Goal: Information Seeking & Learning: Learn about a topic

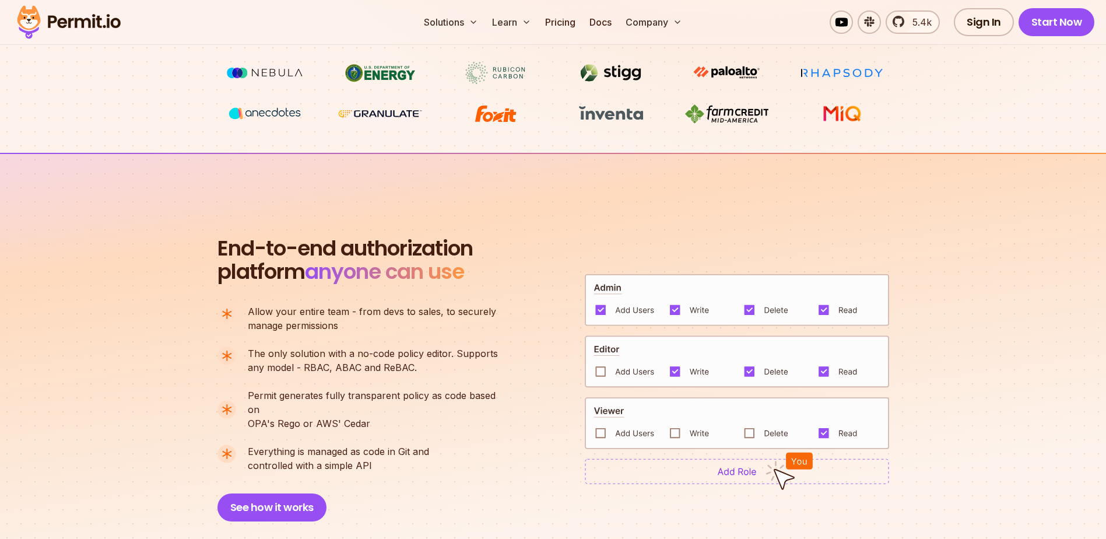
scroll to position [671, 0]
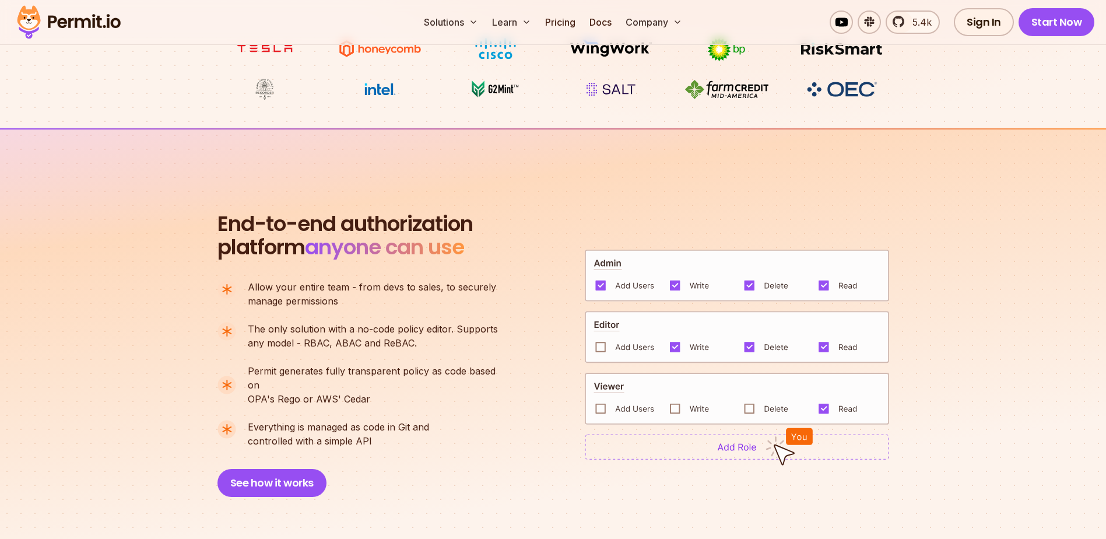
click at [708, 328] on img at bounding box center [737, 447] width 304 height 26
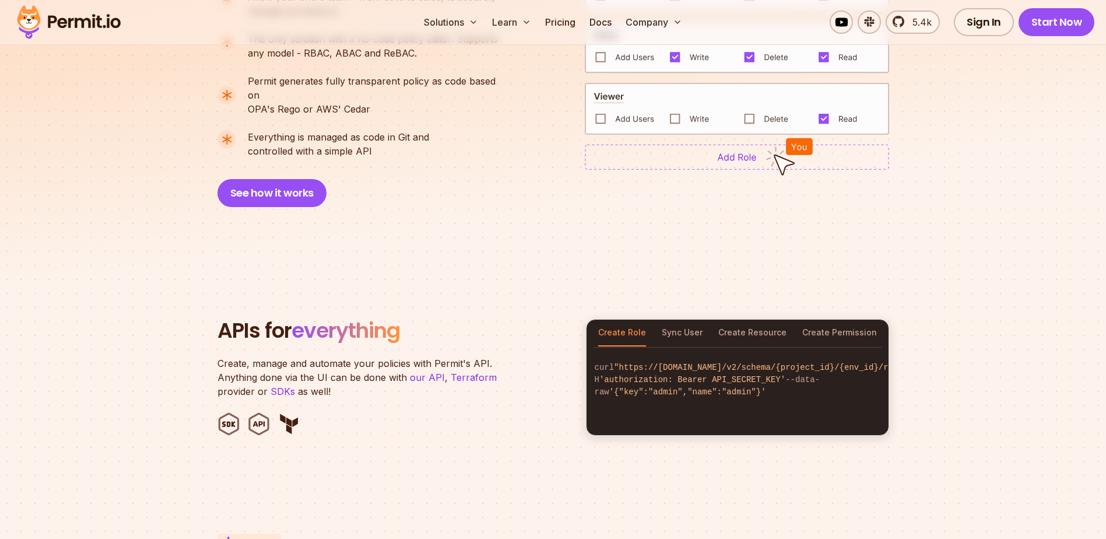
scroll to position [963, 0]
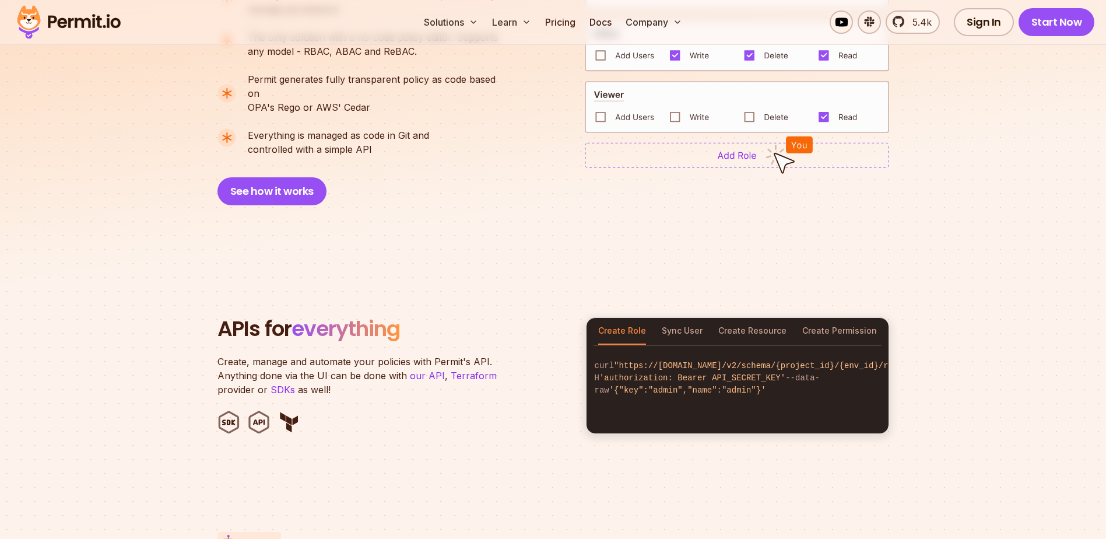
click at [264, 193] on section "End-to-end authorization platform anyone can use A no-code authorization platfo…" at bounding box center [553, 49] width 1106 height 424
click at [272, 182] on button "See how it works" at bounding box center [271, 191] width 109 height 28
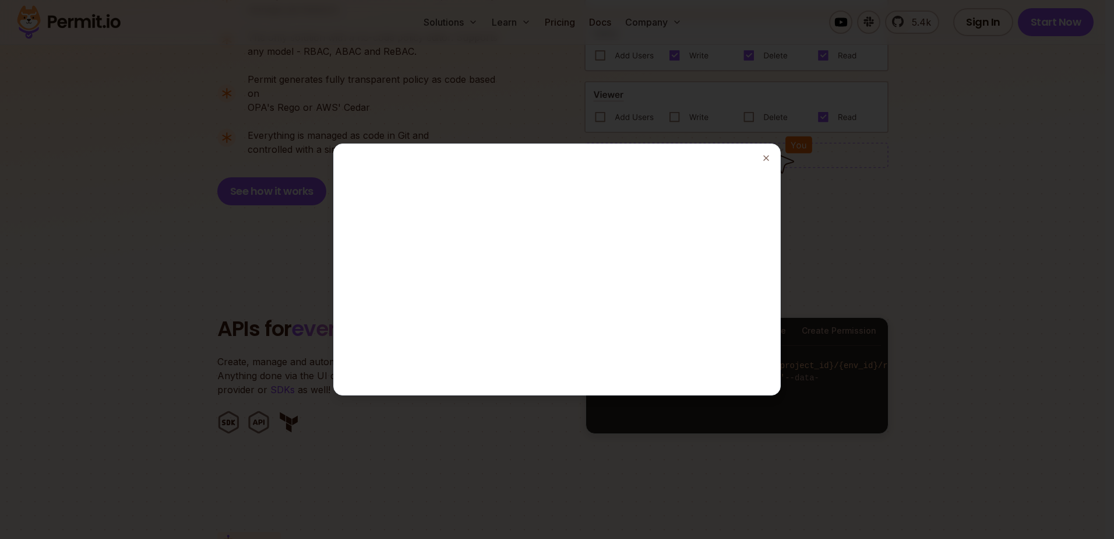
click at [732, 219] on div at bounding box center [557, 269] width 1114 height 539
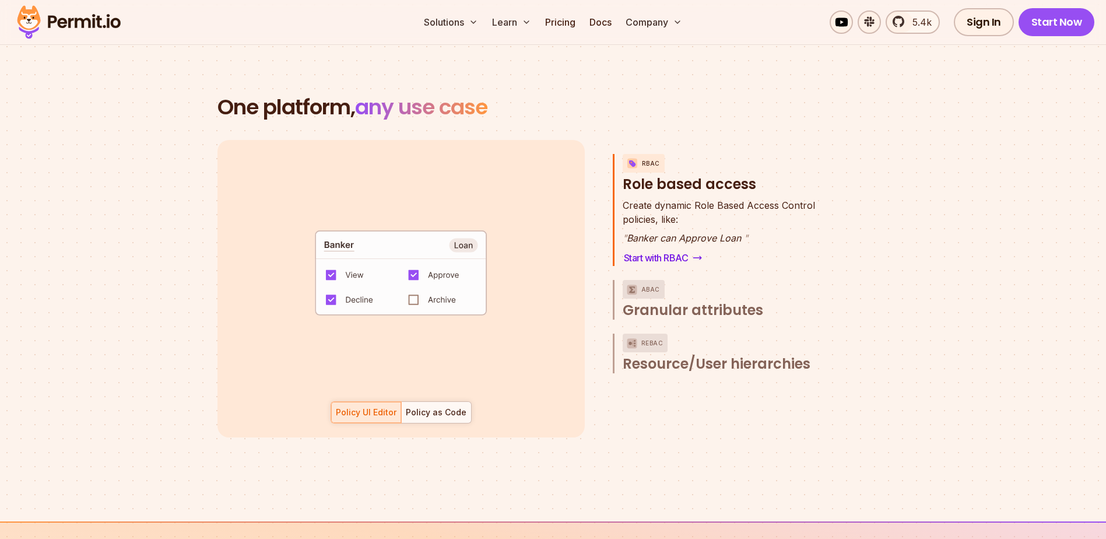
scroll to position [1662, 0]
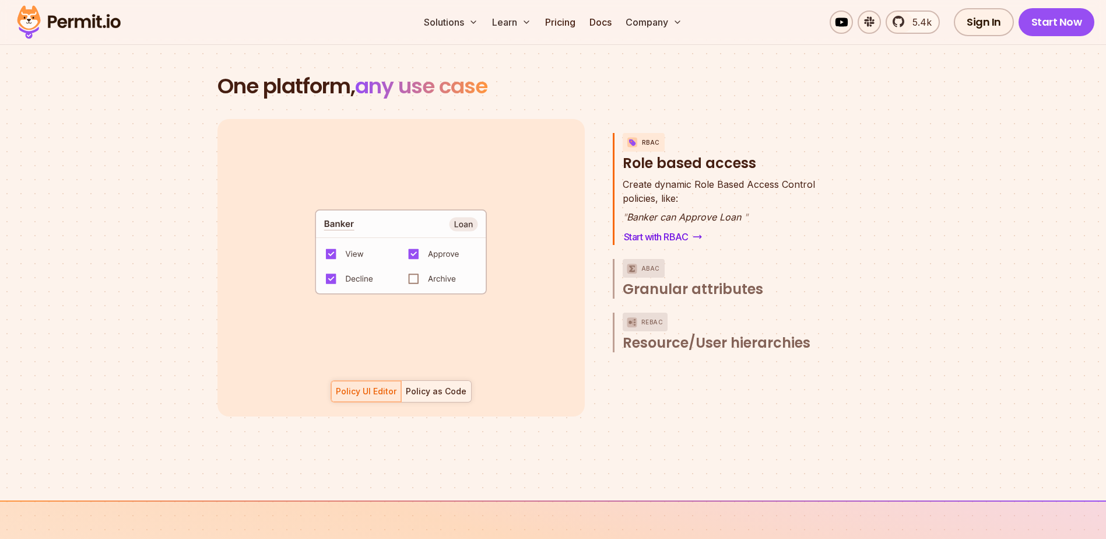
click at [440, 328] on div "Policy as Code" at bounding box center [436, 391] width 61 height 12
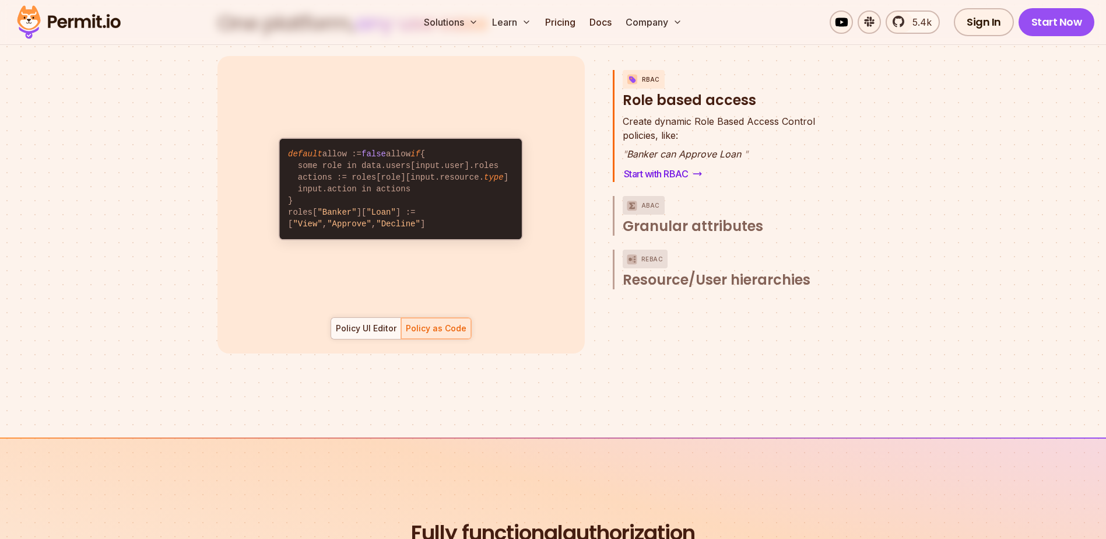
scroll to position [1721, 0]
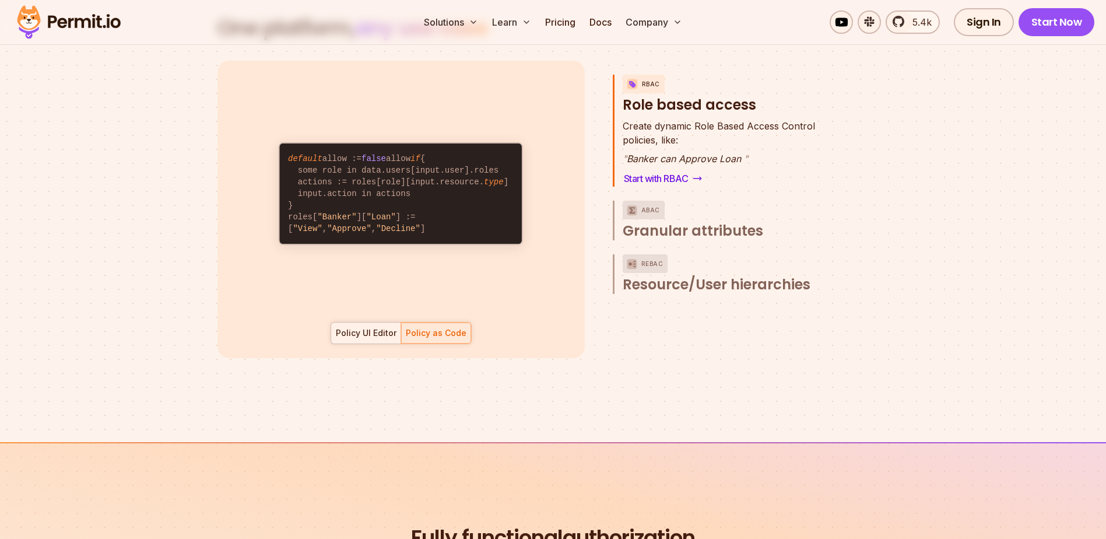
click at [357, 327] on div "Policy UI Editor" at bounding box center [366, 333] width 61 height 12
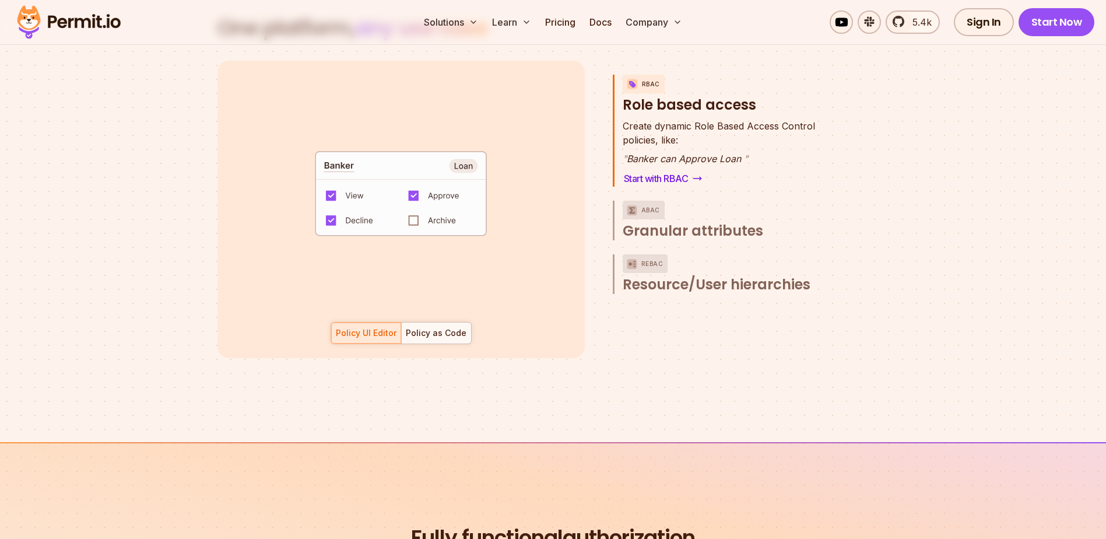
scroll to position [1662, 0]
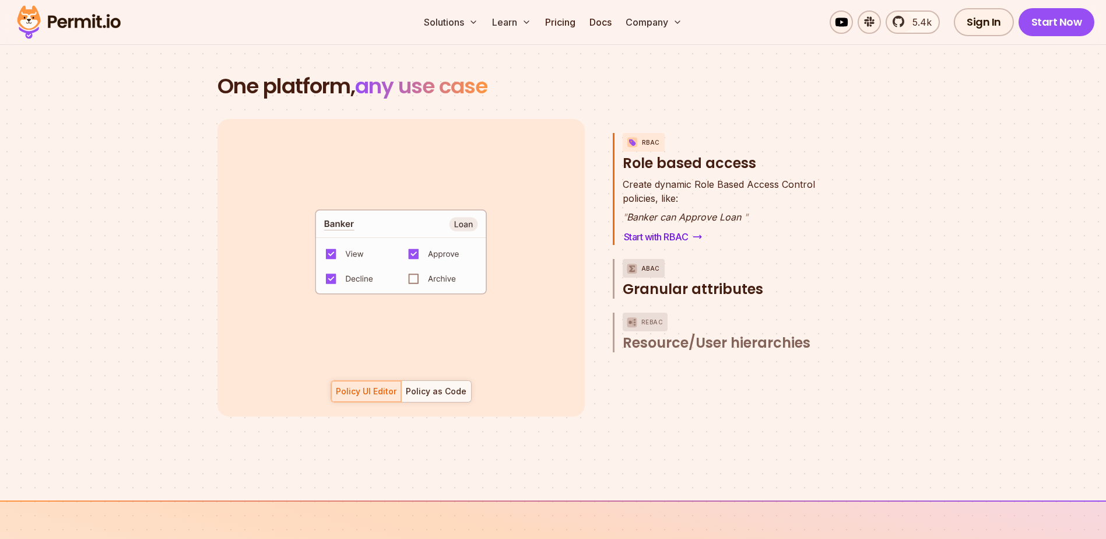
click at [667, 283] on span "Granular attributes" at bounding box center [692, 289] width 140 height 19
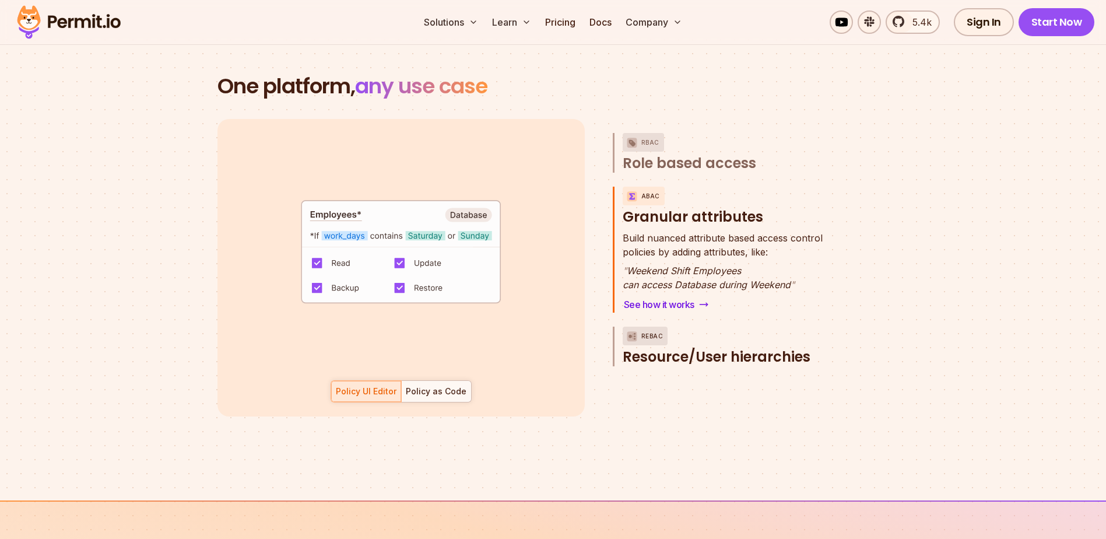
click at [732, 328] on span "Resource/User hierarchies" at bounding box center [716, 356] width 188 height 19
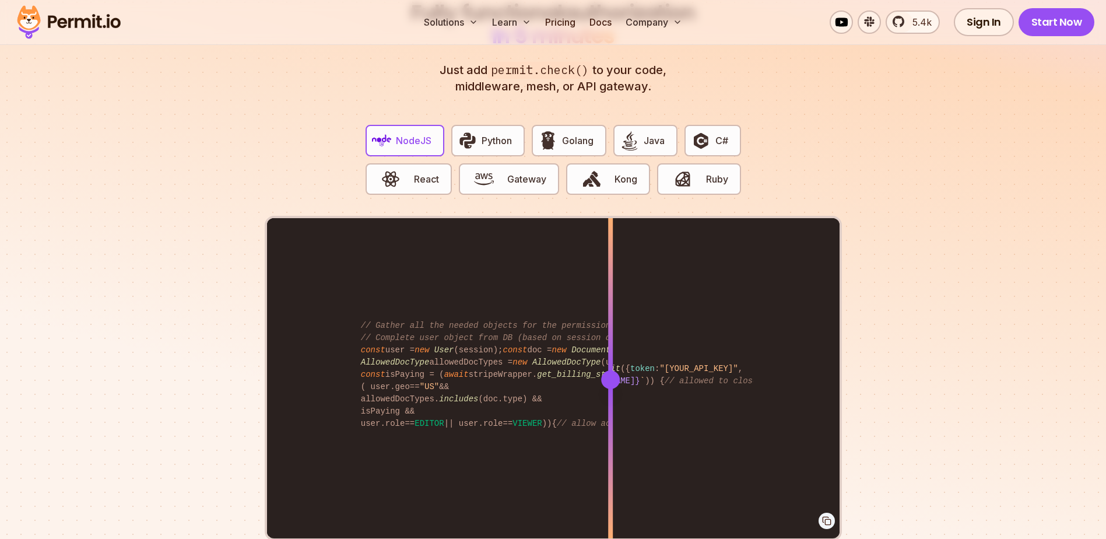
scroll to position [2187, 0]
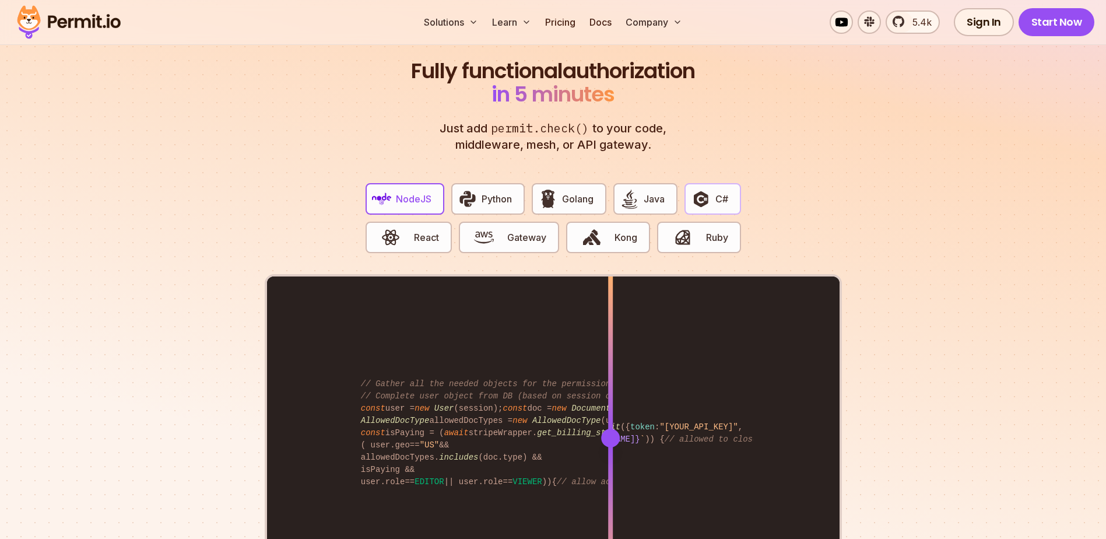
click at [713, 187] on button "C#" at bounding box center [712, 198] width 56 height 31
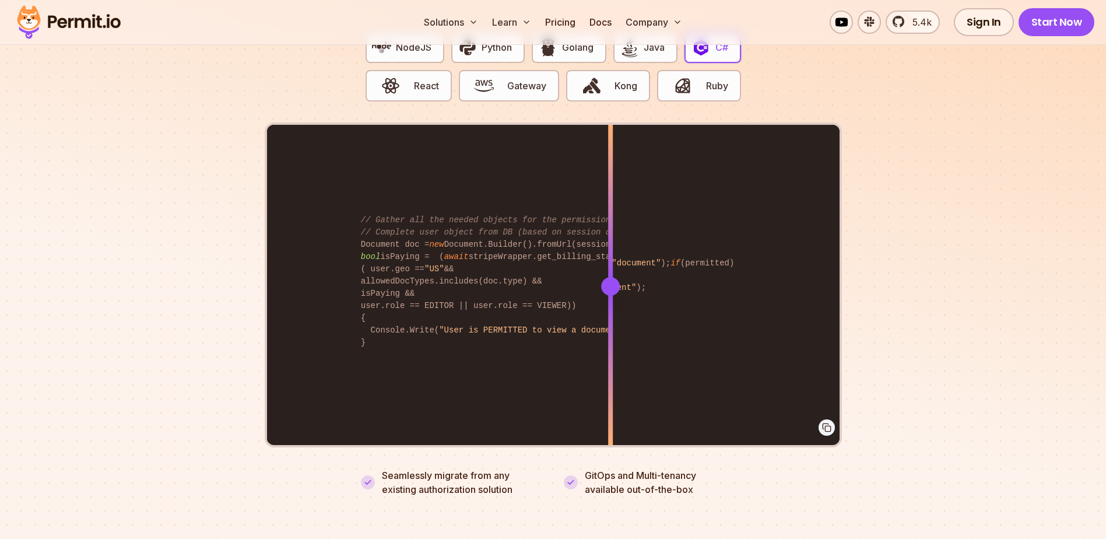
scroll to position [2362, 0]
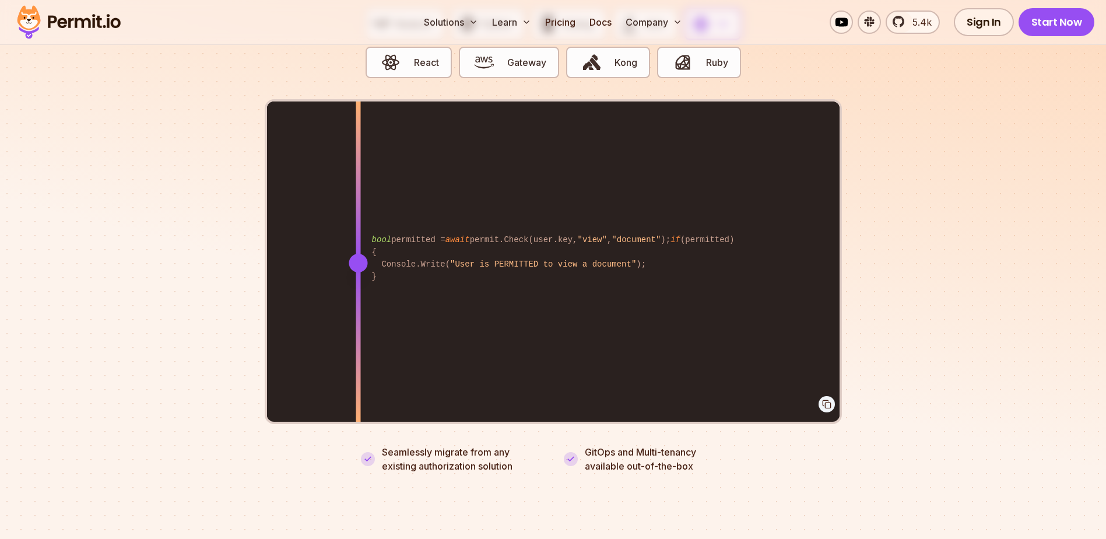
drag, startPoint x: 609, startPoint y: 252, endPoint x: 358, endPoint y: 343, distance: 267.1
click at [358, 328] on div at bounding box center [358, 262] width 5 height 322
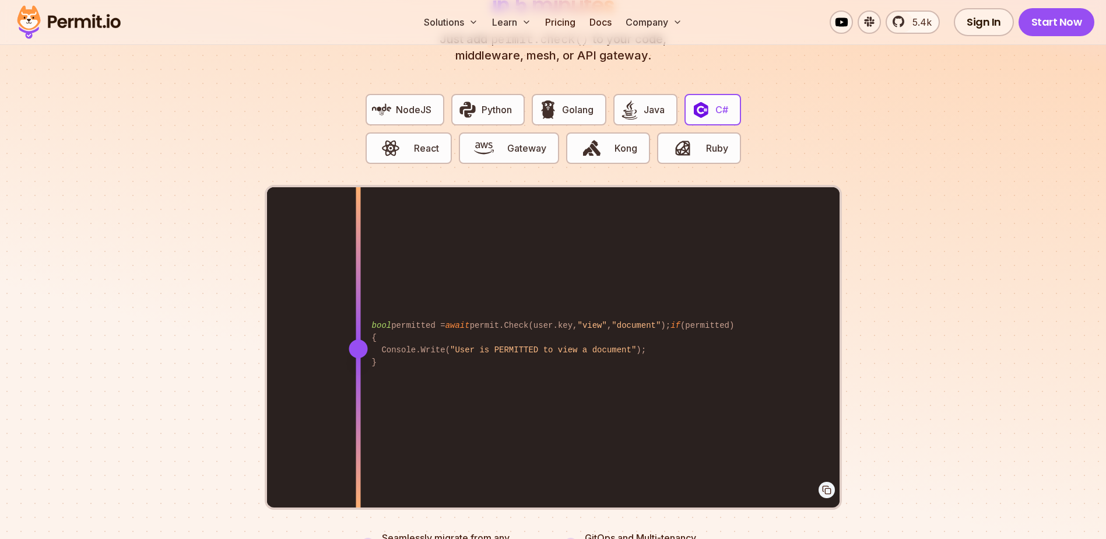
scroll to position [2214, 0]
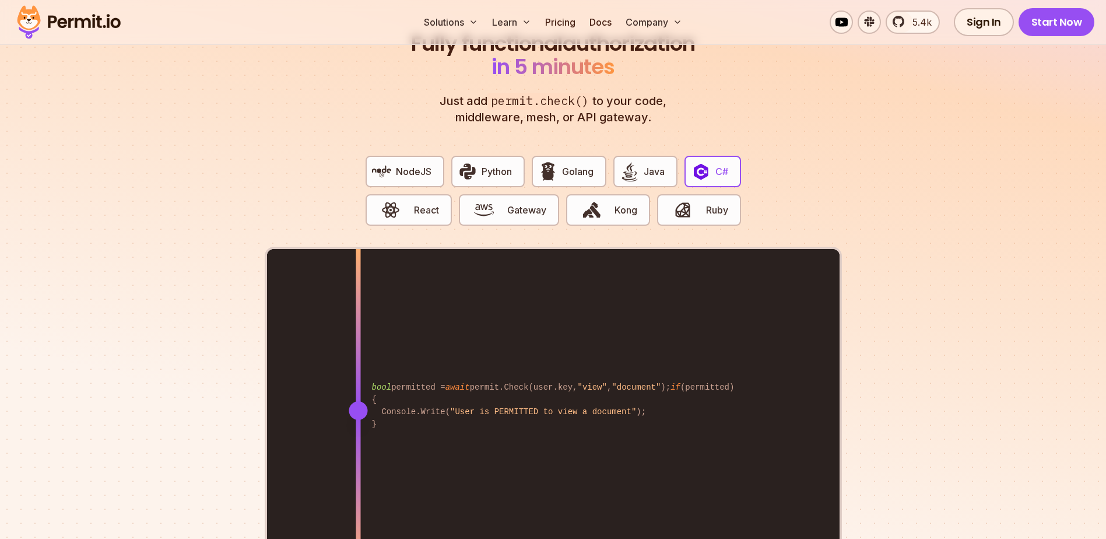
click at [505, 216] on div "NodeJS Python Golang Java C# React Gateway Kong Ruby" at bounding box center [553, 196] width 394 height 100
click at [504, 202] on button "Gateway" at bounding box center [509, 209] width 100 height 31
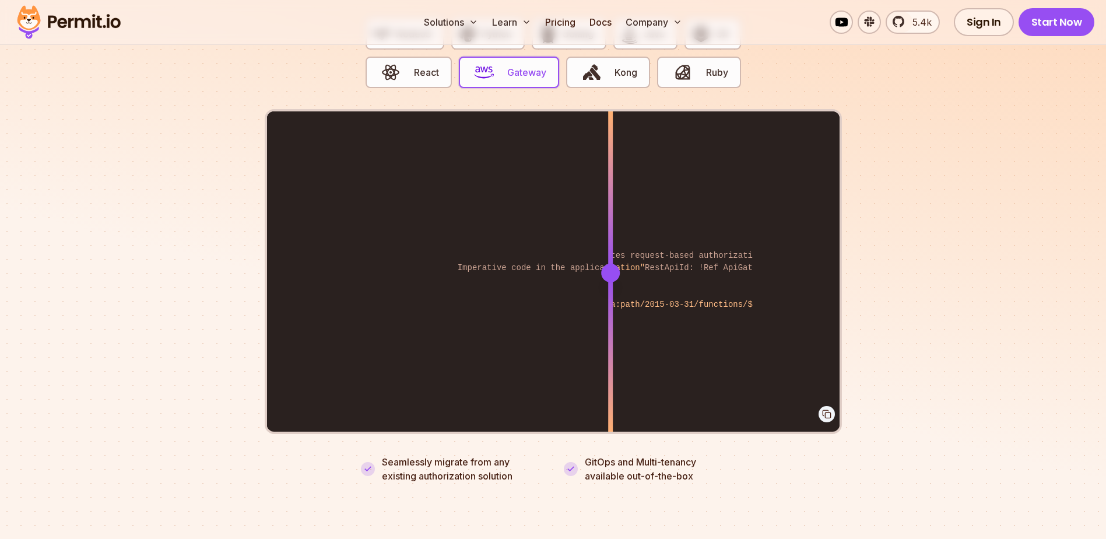
scroll to position [2331, 0]
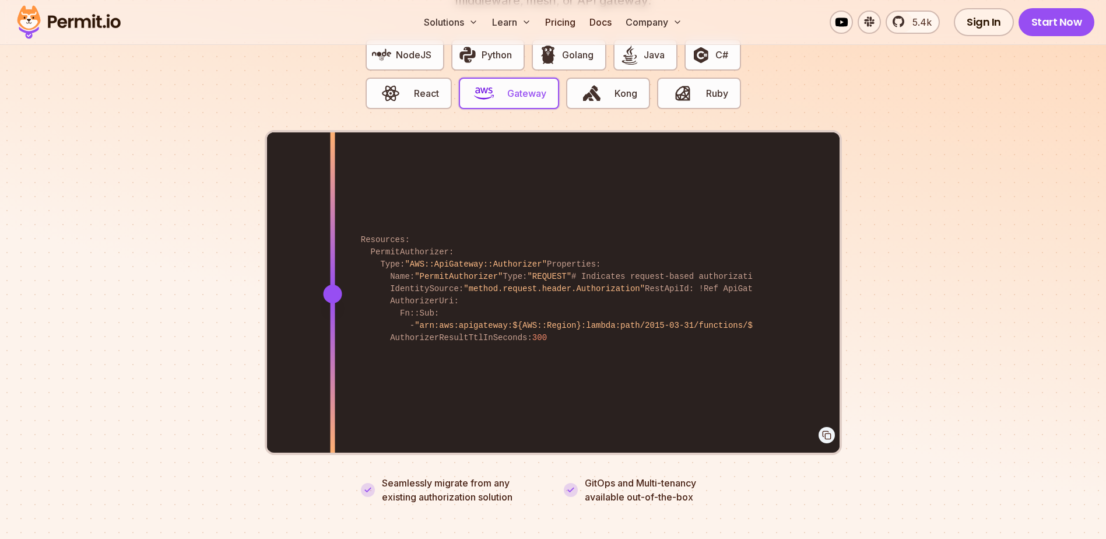
drag, startPoint x: 639, startPoint y: 283, endPoint x: 332, endPoint y: 316, distance: 308.9
click at [332, 316] on div at bounding box center [332, 293] width 5 height 322
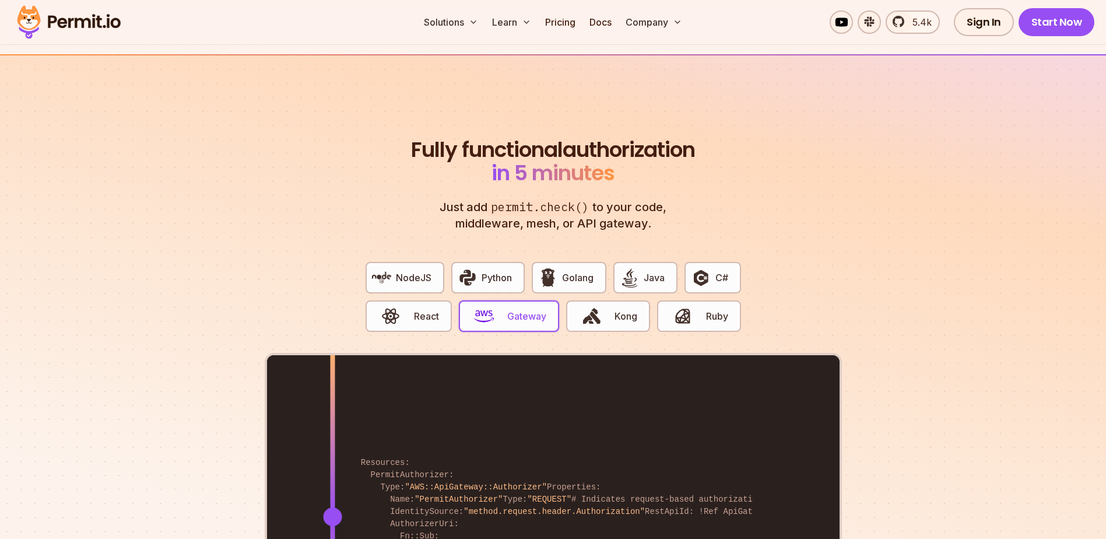
scroll to position [2272, 0]
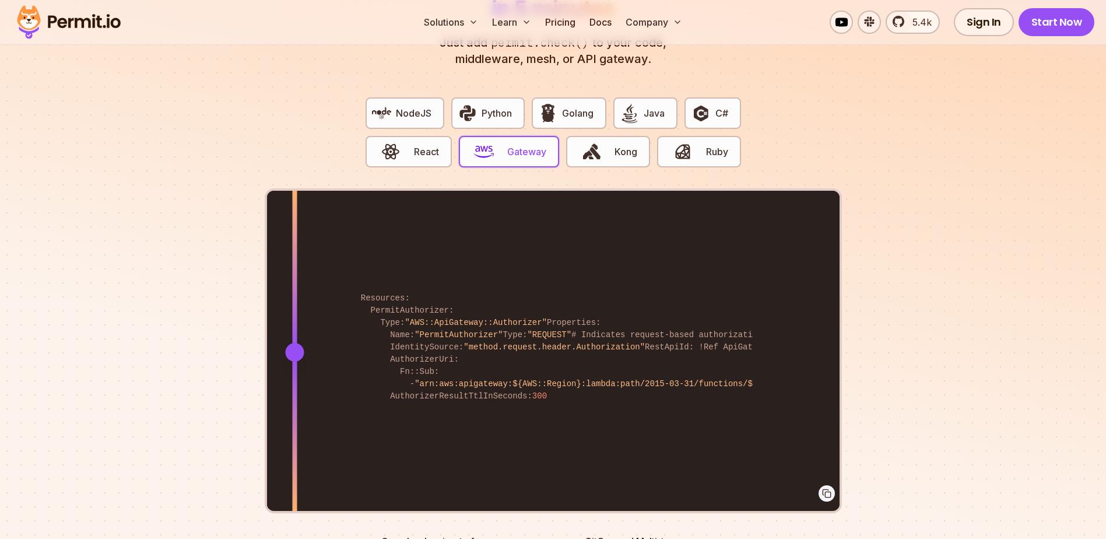
drag, startPoint x: 741, startPoint y: 346, endPoint x: 294, endPoint y: 357, distance: 446.6
click at [294, 328] on div "Resources: PermitAuthorizer: Type: "AWS::ApiGateway::Authorizer" Properties: Na…" at bounding box center [553, 352] width 572 height 322
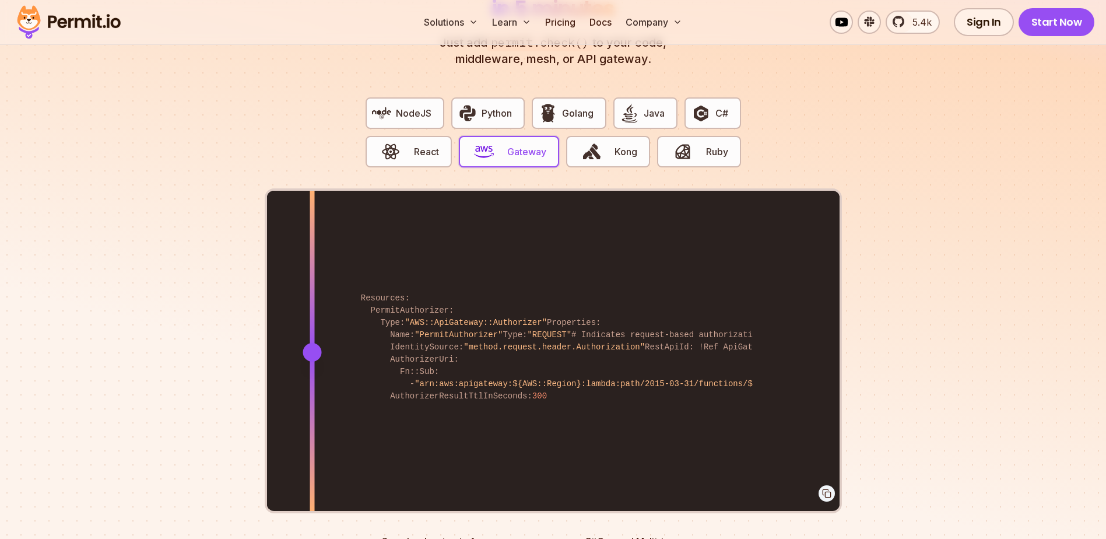
drag, startPoint x: 477, startPoint y: 340, endPoint x: 312, endPoint y: 378, distance: 169.8
click at [312, 328] on div "Resources: PermitAuthorizer: Type: "AWS::ApiGateway::Authorizer" Properties: Na…" at bounding box center [553, 352] width 572 height 322
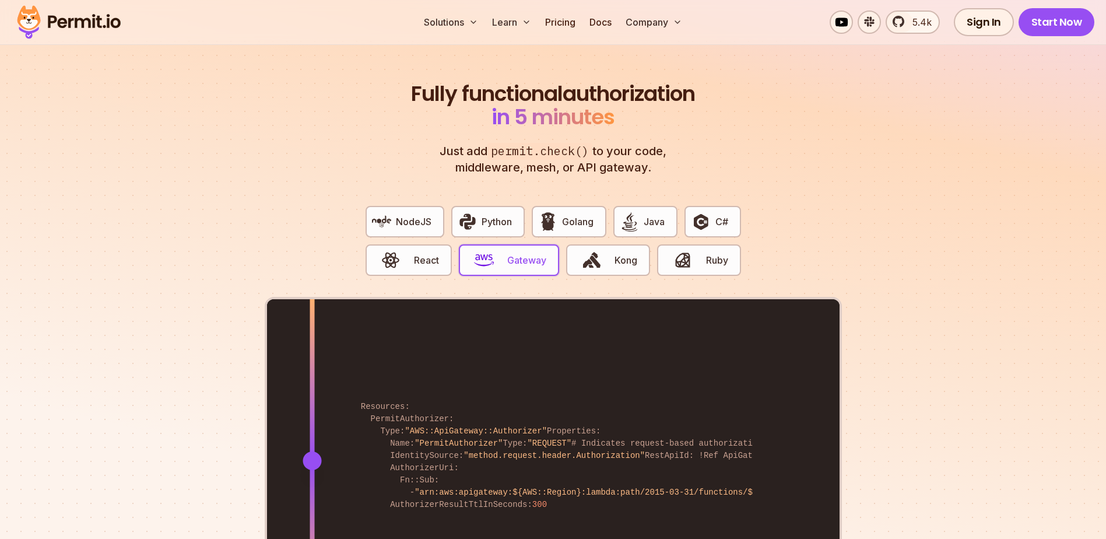
scroll to position [2156, 0]
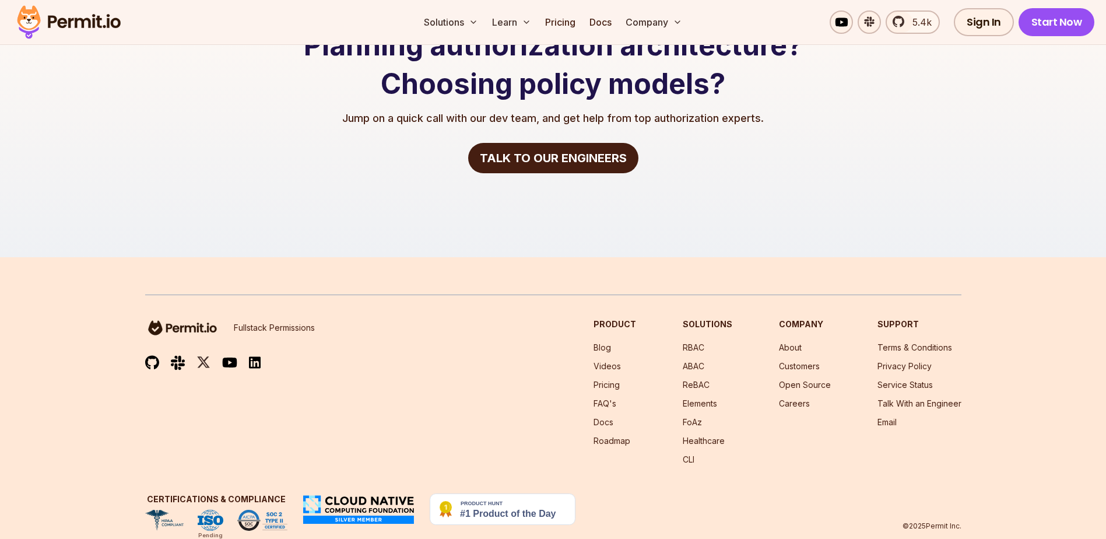
scroll to position [2461, 0]
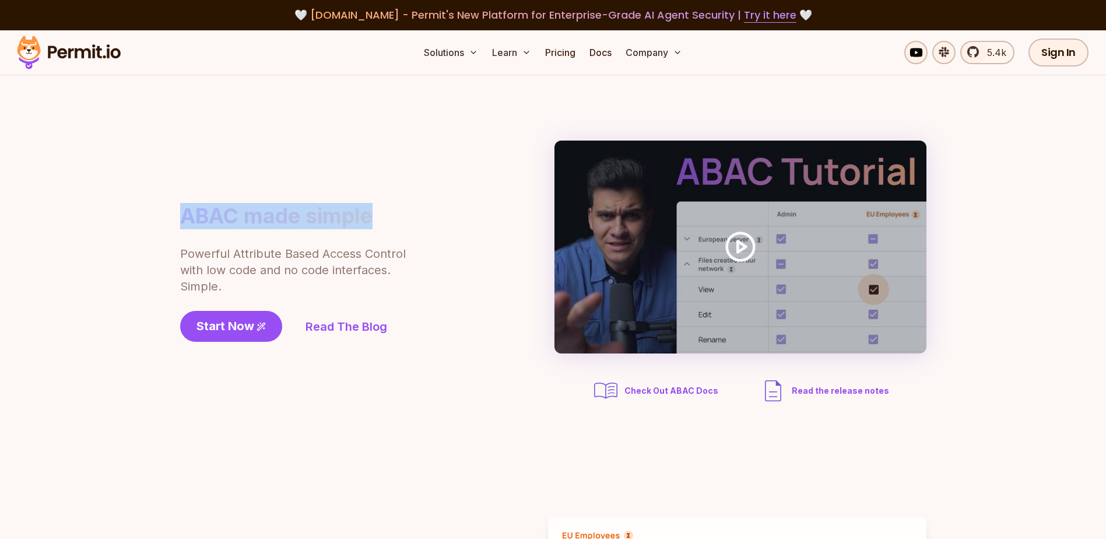
drag, startPoint x: 180, startPoint y: 224, endPoint x: 385, endPoint y: 217, distance: 205.3
click at [385, 217] on div "ABAC made simple Powerful Attribute Based Access Control with low code and no c…" at bounding box center [325, 272] width 291 height 139
drag, startPoint x: 385, startPoint y: 217, endPoint x: 229, endPoint y: 262, distance: 162.5
click at [242, 262] on p "Powerful Attribute Based Access Control with low code and no code interfaces. S…" at bounding box center [293, 269] width 227 height 49
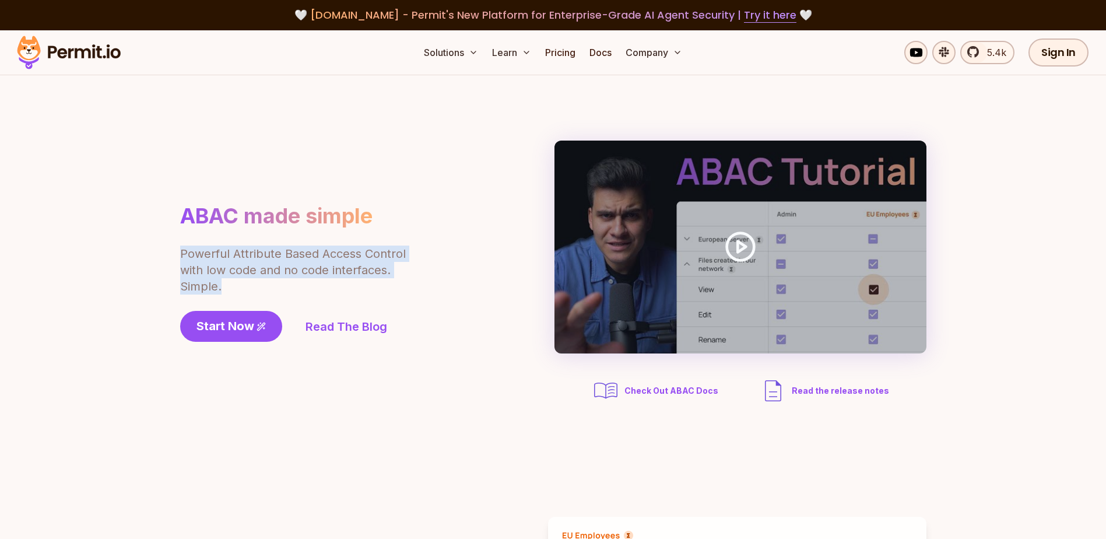
drag, startPoint x: 181, startPoint y: 254, endPoint x: 240, endPoint y: 288, distance: 68.0
click at [240, 288] on p "Powerful Attribute Based Access Control with low code and no code interfaces. S…" at bounding box center [293, 269] width 227 height 49
drag, startPoint x: 240, startPoint y: 288, endPoint x: 120, endPoint y: 293, distance: 119.5
click at [120, 293] on section "ABAC made simple Powerful Attribute Based Access Control with low code and no c…" at bounding box center [553, 272] width 1106 height 395
click at [262, 294] on p "Powerful Attribute Based Access Control with low code and no code interfaces. S…" at bounding box center [293, 269] width 227 height 49
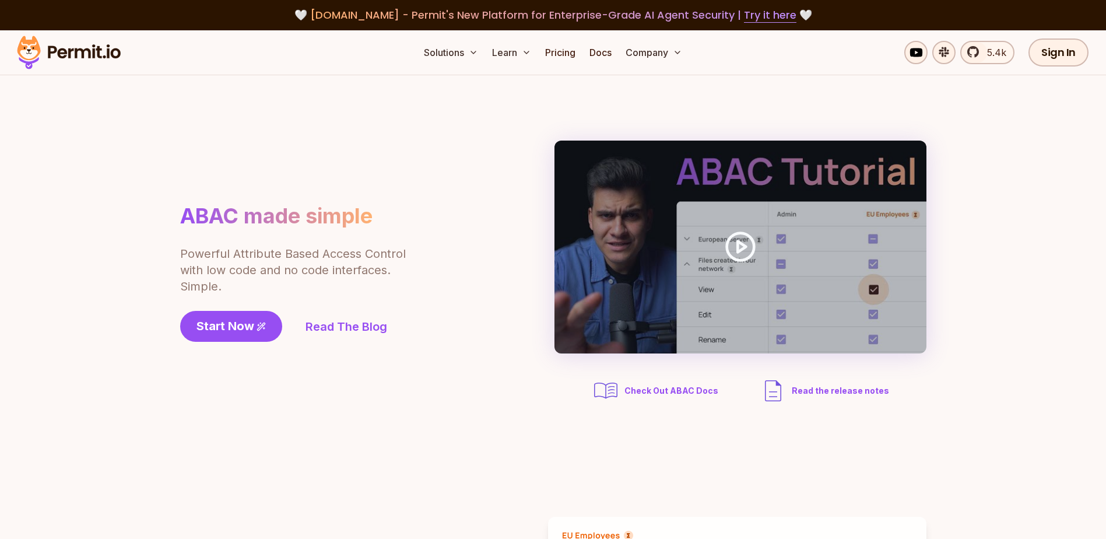
drag, startPoint x: 474, startPoint y: 327, endPoint x: 476, endPoint y: 173, distance: 153.9
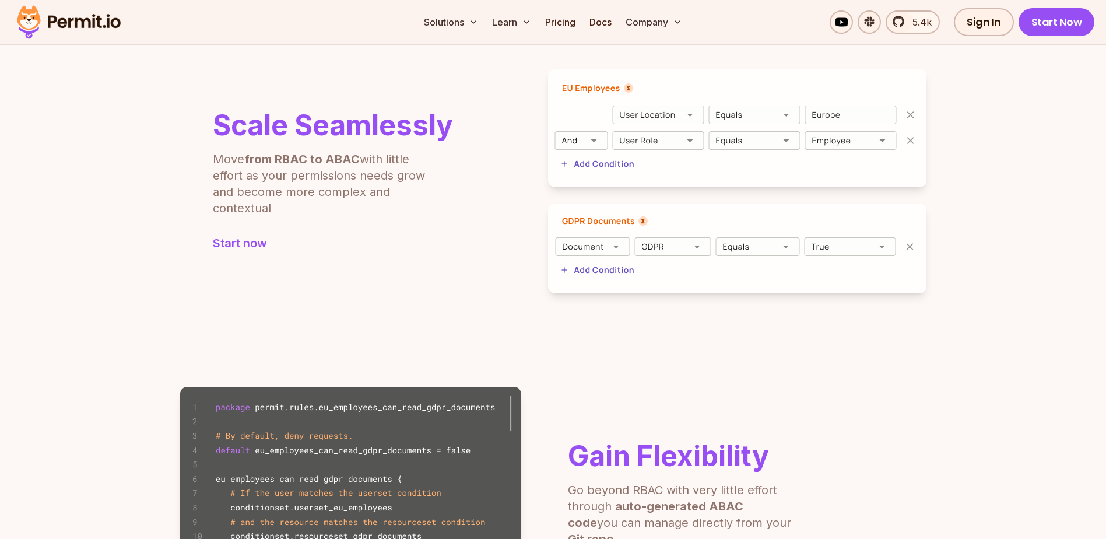
scroll to position [466, 0]
